Goal: Task Accomplishment & Management: Use online tool/utility

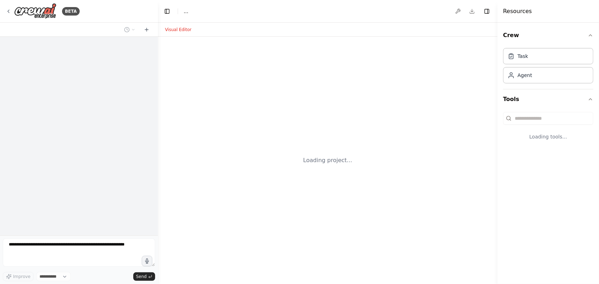
select select "****"
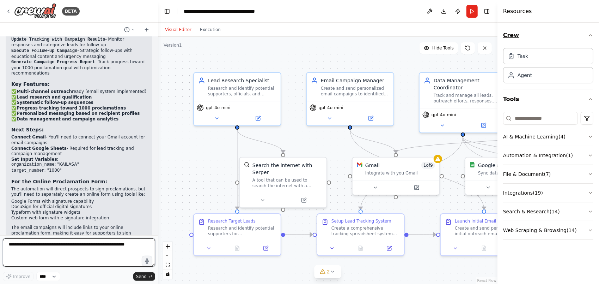
scroll to position [778, 0]
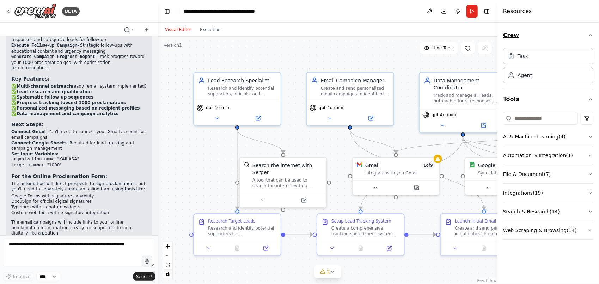
click at [590, 35] on icon "button" at bounding box center [590, 35] width 3 height 1
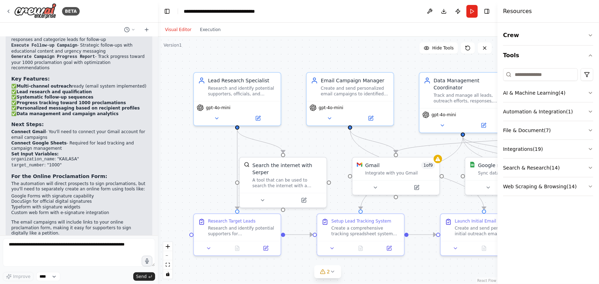
click at [467, 274] on div ".deletable-edge-delete-btn { width: 20px; height: 20px; border: 0px solid #ffff…" at bounding box center [328, 160] width 340 height 247
click at [443, 9] on button "Download" at bounding box center [443, 11] width 11 height 13
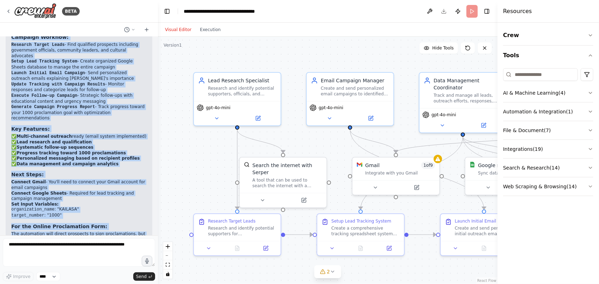
scroll to position [691, 0]
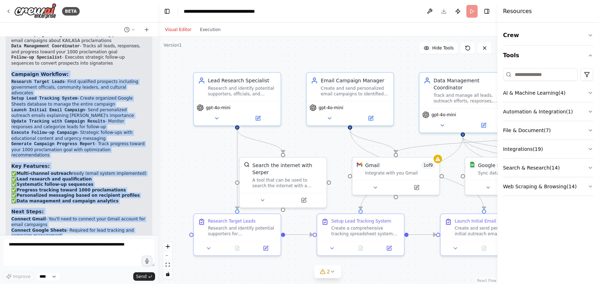
drag, startPoint x: 111, startPoint y: 218, endPoint x: 11, endPoint y: 57, distance: 189.8
click at [11, 57] on div "Perfect! I've created a comprehensive automation system for your KAILASA procla…" at bounding box center [79, 164] width 147 height 364
copy div "Loremips Dolorsit: Ametcons Adipis Elits - Doei temporinc utlaboree doloremag a…"
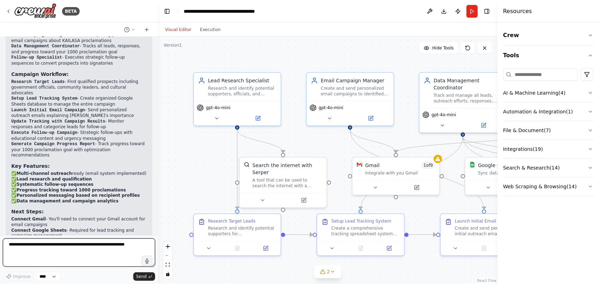
click at [56, 246] on textarea at bounding box center [79, 252] width 152 height 28
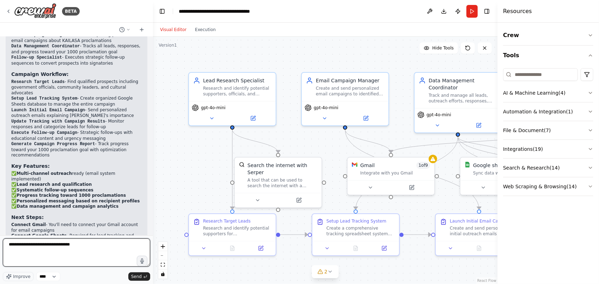
drag, startPoint x: 156, startPoint y: 200, endPoint x: 153, endPoint y: 226, distance: 26.2
click at [153, 226] on div "BETA Enriching persons about KAILASA, United Ancient Nations, making calls, sen…" at bounding box center [299, 142] width 599 height 284
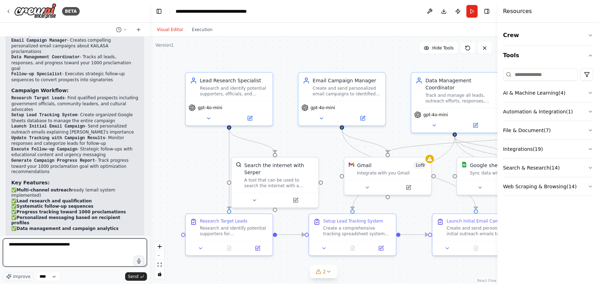
drag, startPoint x: 150, startPoint y: 206, endPoint x: 150, endPoint y: 227, distance: 20.5
click at [150, 227] on div "BETA Enriching persons about KAILASA, United Ancient Nations, making calls, sen…" at bounding box center [299, 142] width 599 height 284
click at [147, 234] on div at bounding box center [148, 142] width 3 height 284
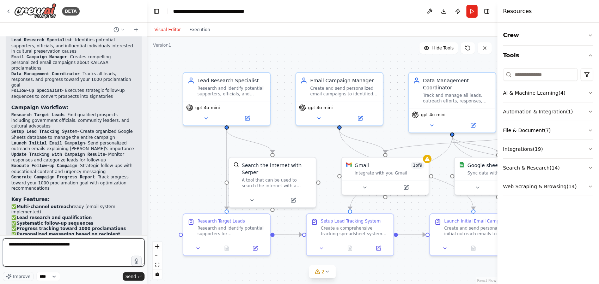
click at [149, 233] on div "BETA Enriching persons about KAILASA, United Ancient Nations, making calls, sen…" at bounding box center [299, 142] width 599 height 284
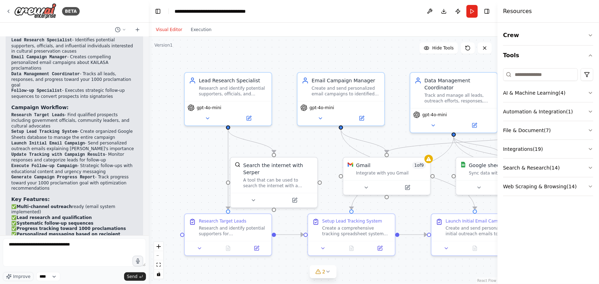
click at [149, 233] on div ".deletable-edge-delete-btn { width: 20px; height: 20px; border: 0px solid #ffff…" at bounding box center [323, 160] width 349 height 247
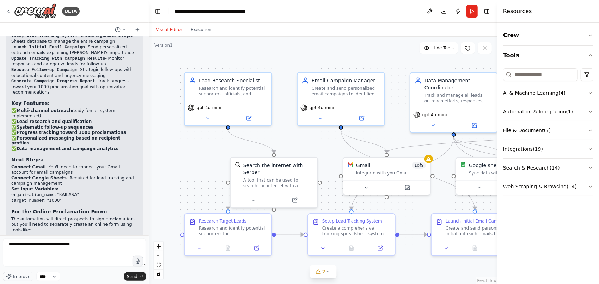
scroll to position [794, 0]
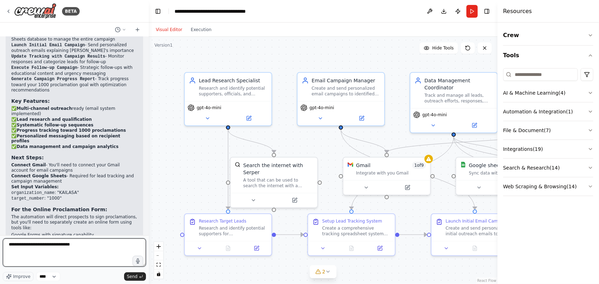
click at [85, 243] on textarea "**********" at bounding box center [74, 252] width 143 height 28
type textarea "**********"
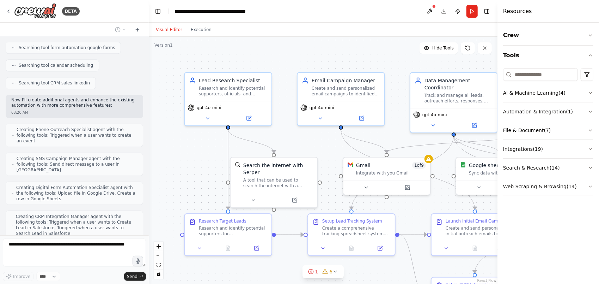
scroll to position [1184, 0]
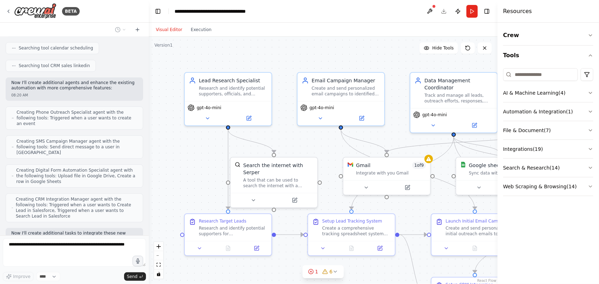
click at [377, 55] on div ".deletable-edge-delete-btn { width: 20px; height: 20px; border: 0px solid #ffff…" at bounding box center [323, 160] width 349 height 247
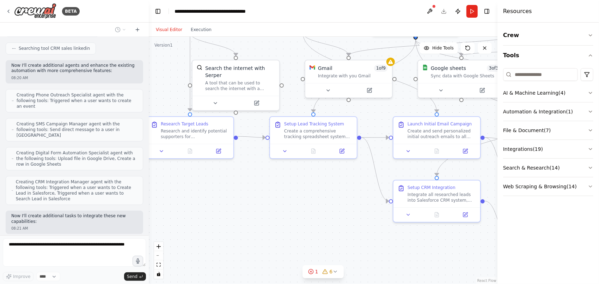
scroll to position [1219, 0]
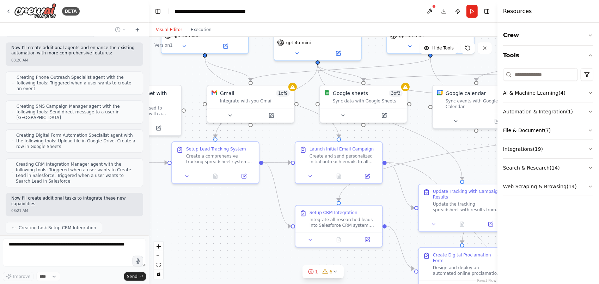
drag, startPoint x: 401, startPoint y: 272, endPoint x: 249, endPoint y: 199, distance: 168.1
click at [249, 199] on div ".deletable-edge-delete-btn { width: 20px; height: 20px; border: 0px solid #ffff…" at bounding box center [323, 160] width 349 height 247
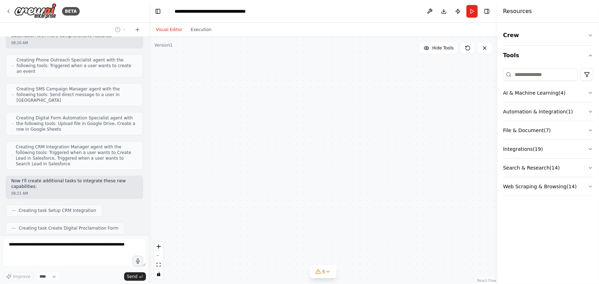
scroll to position [1271, 0]
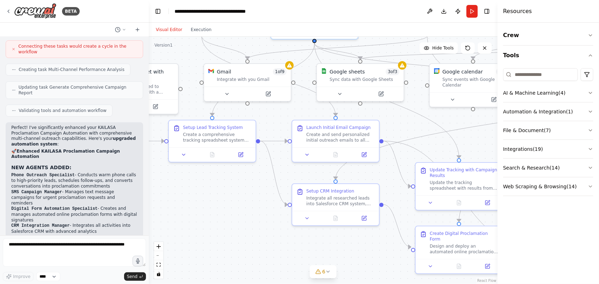
drag, startPoint x: 242, startPoint y: 257, endPoint x: 254, endPoint y: 237, distance: 23.4
click at [254, 237] on div ".deletable-edge-delete-btn { width: 20px; height: 20px; border: 0px solid #ffff…" at bounding box center [323, 160] width 349 height 247
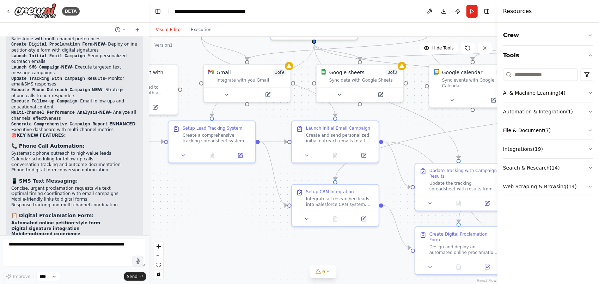
click at [225, 236] on div ".deletable-edge-delete-btn { width: 20px; height: 20px; border: 0px solid #ffff…" at bounding box center [323, 160] width 349 height 247
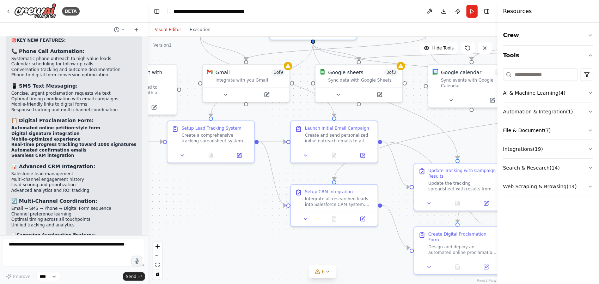
drag, startPoint x: 146, startPoint y: 213, endPoint x: 148, endPoint y: 191, distance: 22.0
click at [148, 191] on div "BETA Enriching persons about KAILASA, United Ancient Nations, making calls, sen…" at bounding box center [299, 142] width 599 height 284
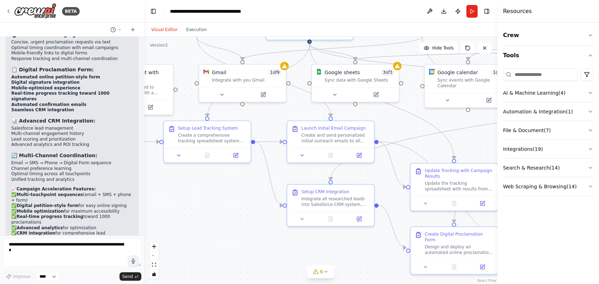
drag, startPoint x: 145, startPoint y: 217, endPoint x: 144, endPoint y: 195, distance: 22.2
click at [144, 195] on div "BETA Enriching persons about KAILASA, United Ancient Nations, making calls, sen…" at bounding box center [299, 142] width 599 height 284
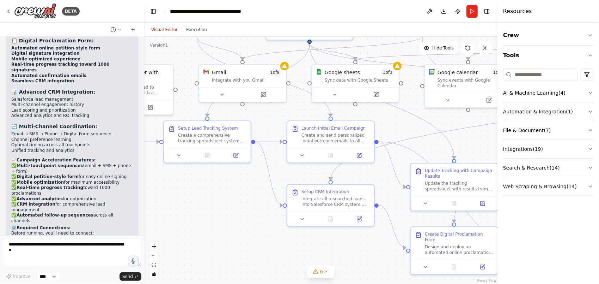
scroll to position [1912, 0]
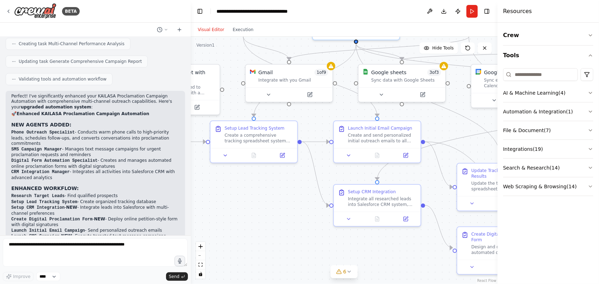
drag, startPoint x: 141, startPoint y: 215, endPoint x: 191, endPoint y: 167, distance: 69.1
click at [191, 167] on div "BETA Enriching persons about KAILASA, United Ancient Nations, making calls, sen…" at bounding box center [299, 142] width 599 height 284
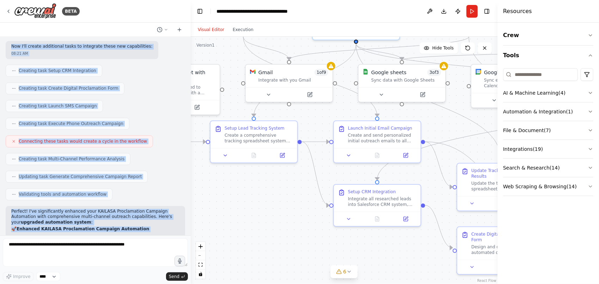
scroll to position [1224, 0]
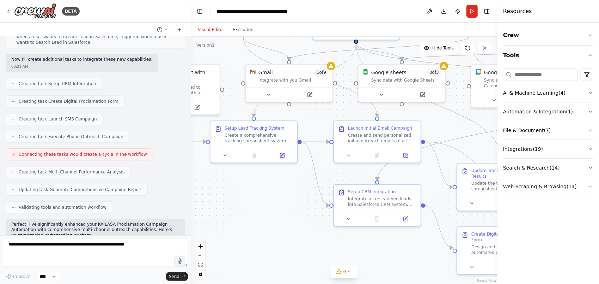
drag, startPoint x: 74, startPoint y: 218, endPoint x: 13, endPoint y: 208, distance: 62.3
copy div "🚀 Loremips DOLORSI Ametconsecte Adipisci Elitseddoe TEM INCIDI UTLAB: Etdol Mag…"
click at [190, 193] on div at bounding box center [189, 142] width 3 height 284
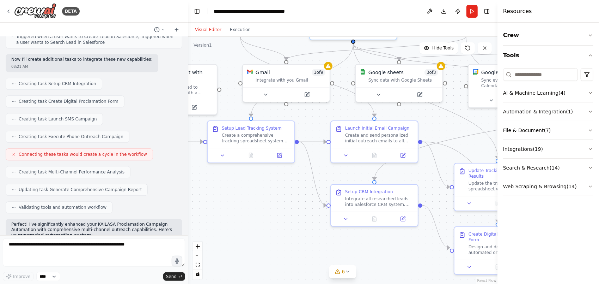
scroll to position [1230, 0]
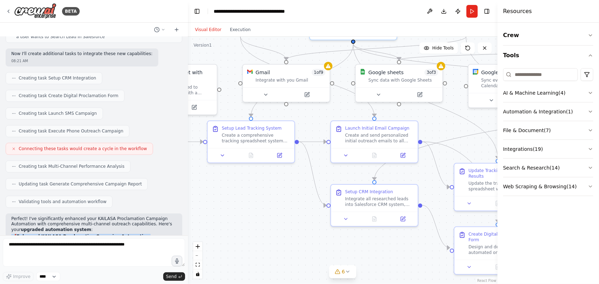
drag, startPoint x: 188, startPoint y: 166, endPoint x: 188, endPoint y: 195, distance: 29.6
click at [188, 195] on div "BETA Enriching persons about KAILASA, United Ancient Nations, making calls, sen…" at bounding box center [299, 142] width 599 height 284
click at [185, 231] on div at bounding box center [186, 142] width 3 height 284
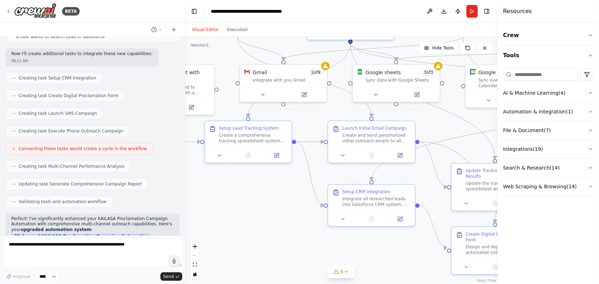
click at [185, 231] on div "BETA Enriching persons about KAILASA, United Ancient Nations, making calls, sen…" at bounding box center [299, 142] width 599 height 284
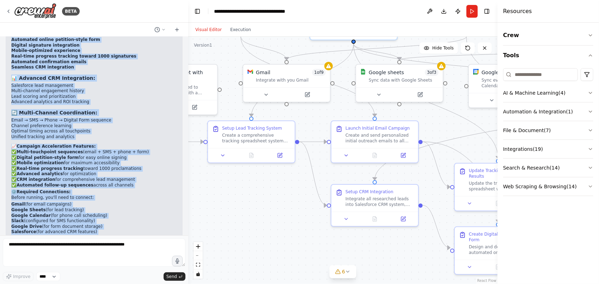
scroll to position [1741, 0]
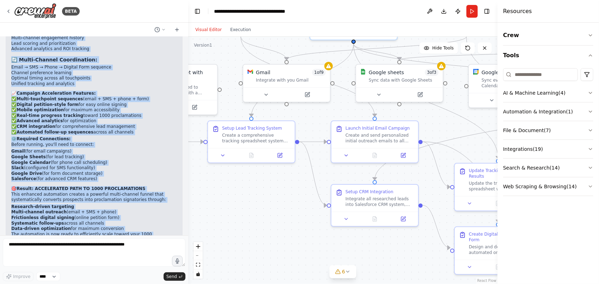
drag, startPoint x: 182, startPoint y: 171, endPoint x: 188, endPoint y: 233, distance: 61.7
click at [188, 233] on div "BETA Enriching persons about KAILASA, United Ancient Nations, making calls, sen…" at bounding box center [299, 142] width 599 height 284
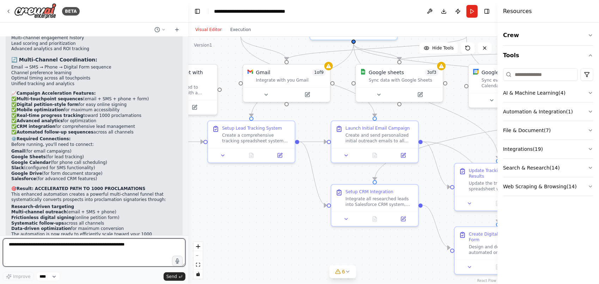
click at [138, 263] on textarea at bounding box center [94, 252] width 183 height 28
click at [55, 243] on textarea at bounding box center [94, 252] width 183 height 28
click at [187, 33] on div at bounding box center [186, 142] width 3 height 284
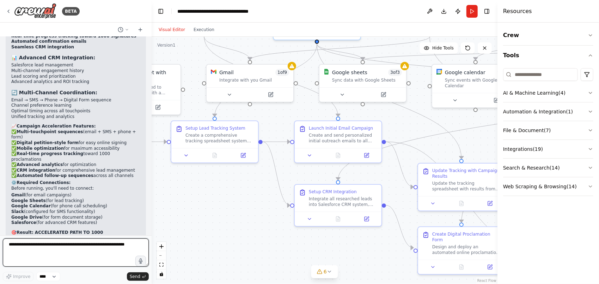
drag, startPoint x: 187, startPoint y: 33, endPoint x: 146, endPoint y: 33, distance: 41.3
click at [146, 33] on div "BETA Enriching persons about KAILASA, United Ancient Nations, making calls, sen…" at bounding box center [299, 142] width 599 height 284
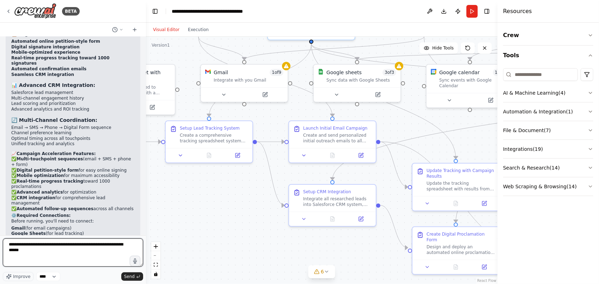
type textarea "**********"
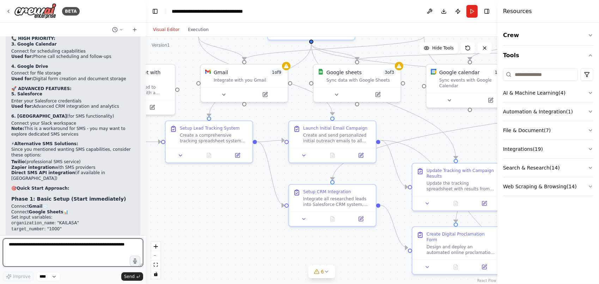
scroll to position [2481, 0]
